Goal: Find specific page/section: Find specific page/section

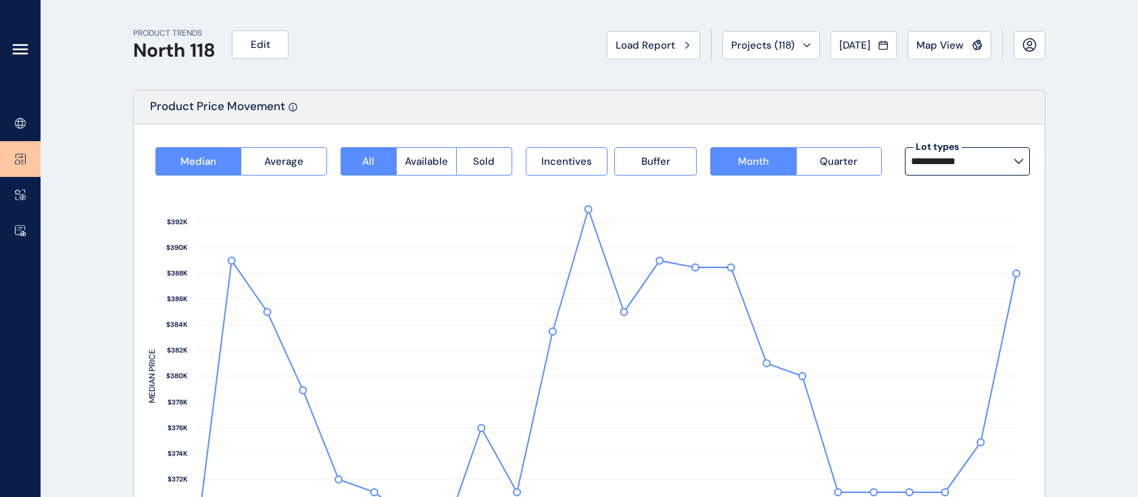
scroll to position [691, 0]
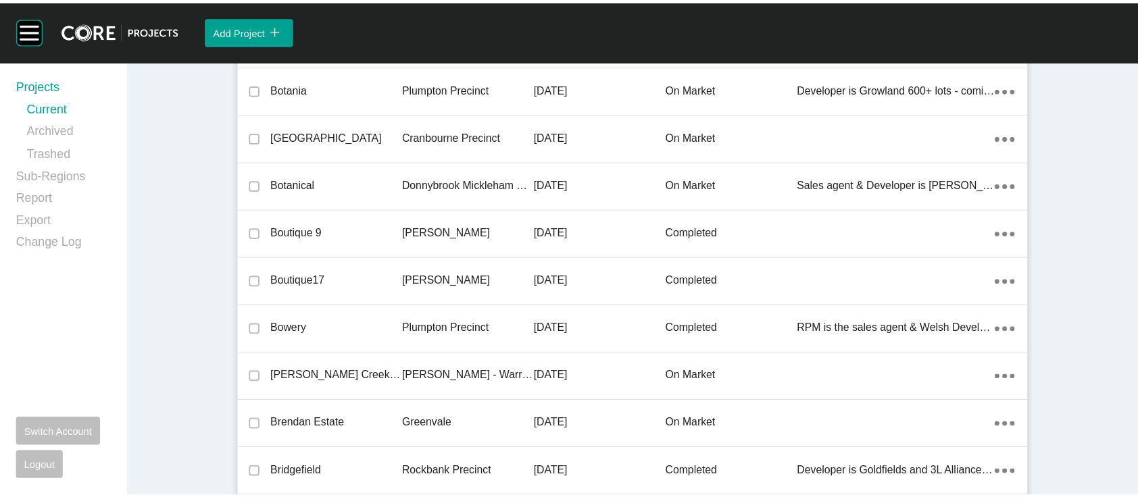
scroll to position [2248, 0]
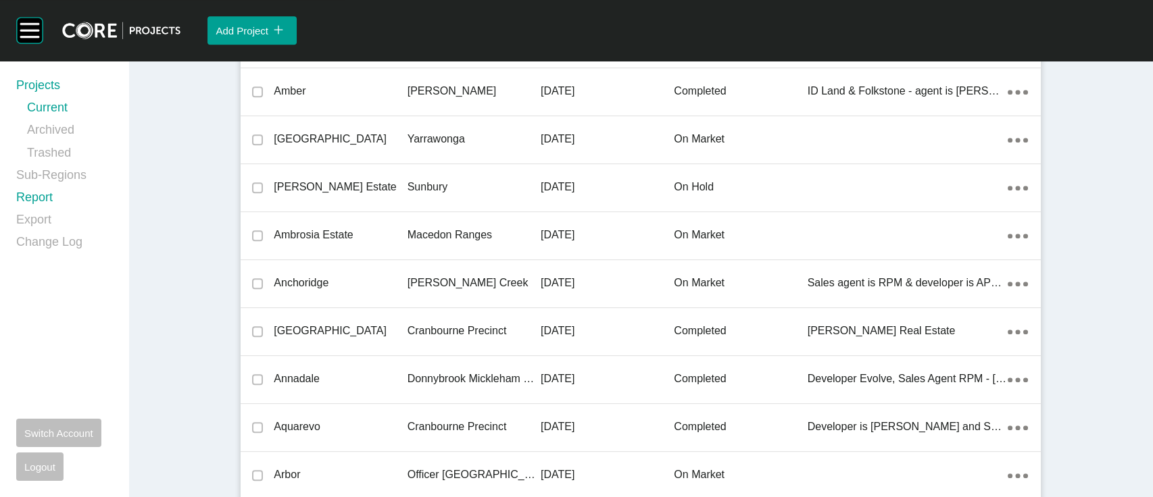
click at [50, 212] on link "Report" at bounding box center [64, 200] width 96 height 22
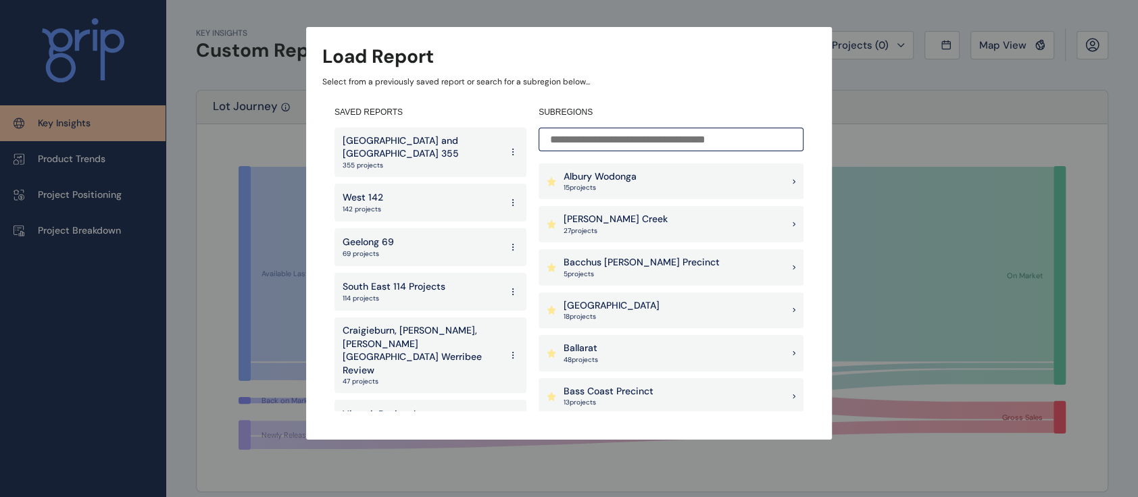
click at [437, 141] on p "[GEOGRAPHIC_DATA] and [GEOGRAPHIC_DATA] 355" at bounding box center [422, 147] width 158 height 26
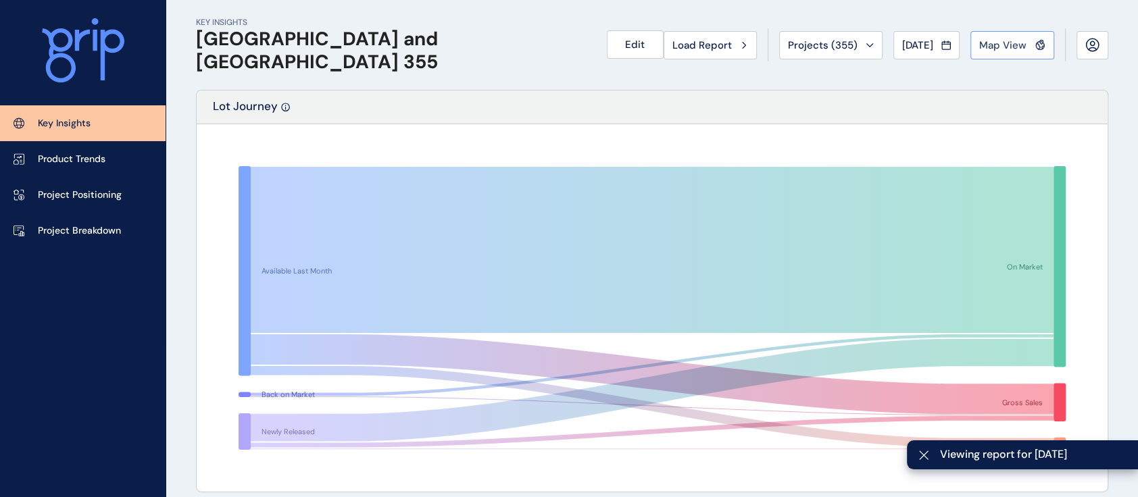
click at [1003, 51] on span "Map View" at bounding box center [1002, 46] width 47 height 14
